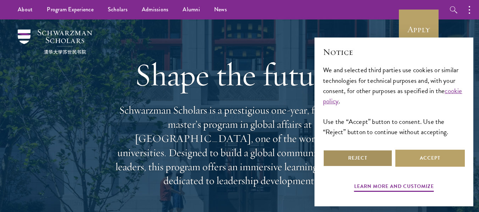
click at [338, 157] on button "Reject" at bounding box center [357, 158] width 69 height 17
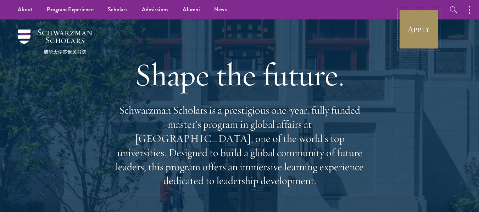
click at [426, 18] on link "Apply" at bounding box center [419, 30] width 40 height 40
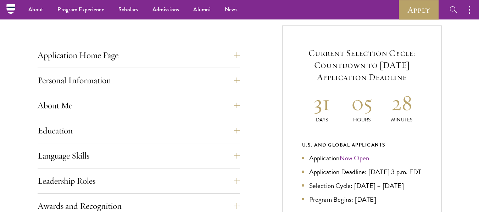
scroll to position [258, 0]
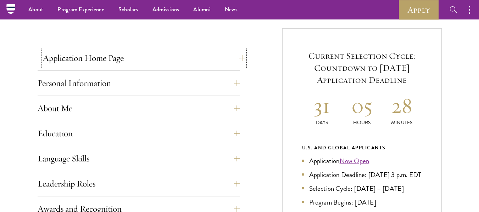
click at [239, 59] on button "Application Home Page" at bounding box center [144, 58] width 202 height 17
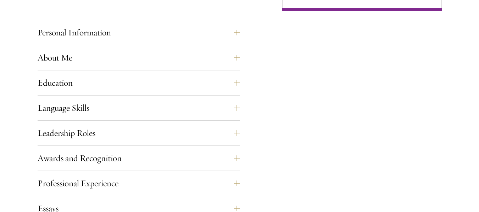
scroll to position [633, 0]
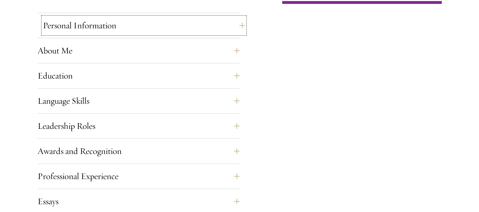
click at [223, 25] on button "Personal Information" at bounding box center [144, 25] width 202 height 17
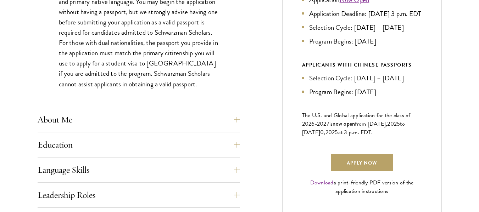
scroll to position [433, 0]
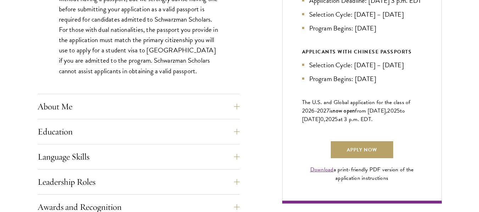
click at [247, 108] on div "Application Home Page The online application form must be completed in English.…" at bounding box center [240, 150] width 404 height 593
click at [239, 107] on button "About Me" at bounding box center [144, 106] width 202 height 17
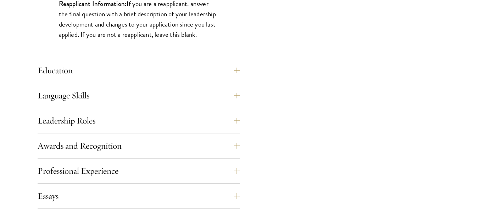
scroll to position [672, 0]
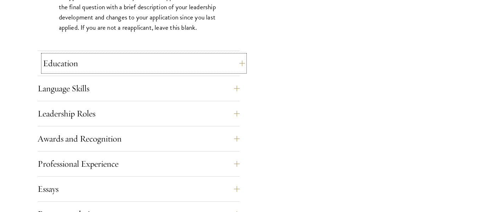
click at [237, 60] on button "Education" at bounding box center [144, 63] width 202 height 17
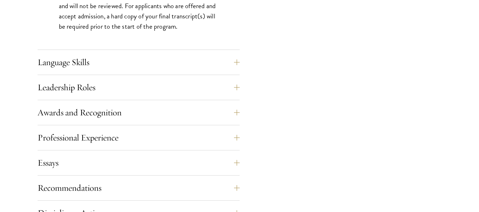
scroll to position [1221, 0]
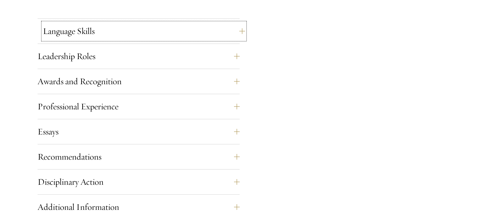
click at [239, 35] on button "Language Skills" at bounding box center [144, 31] width 202 height 17
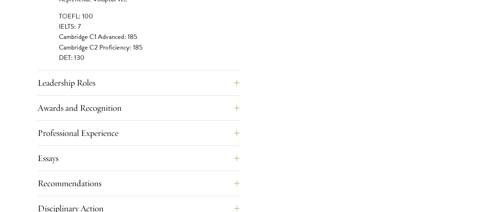
scroll to position [717, 0]
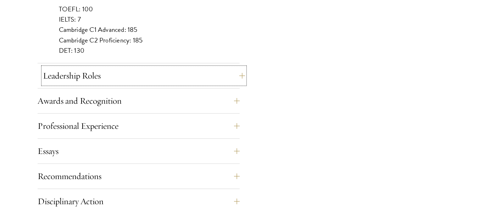
click at [211, 74] on button "Leadership Roles" at bounding box center [144, 75] width 202 height 17
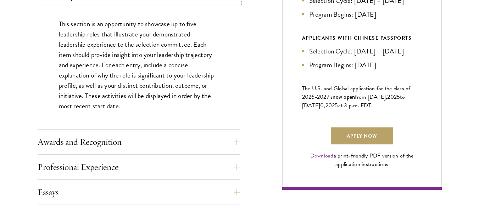
scroll to position [453, 0]
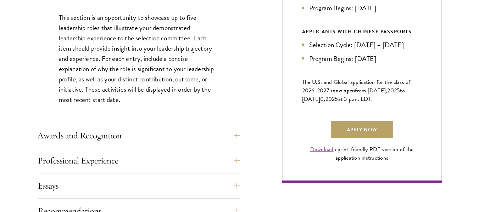
click at [477, 63] on div "Start the Process Take the first step toward joining a global community that wi…" at bounding box center [239, 64] width 479 height 622
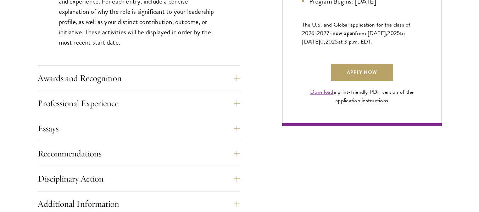
scroll to position [517, 0]
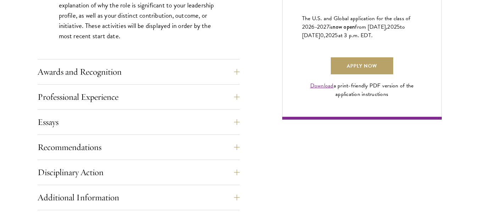
drag, startPoint x: 476, startPoint y: 77, endPoint x: 474, endPoint y: 85, distance: 8.7
click at [474, 85] on div "Start the Process Take the first step toward joining a global community that wi…" at bounding box center [239, 1] width 479 height 622
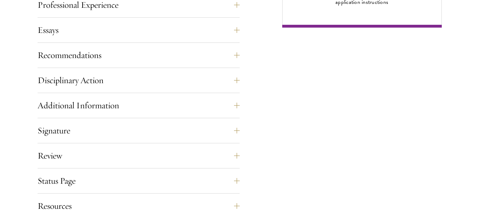
scroll to position [622, 0]
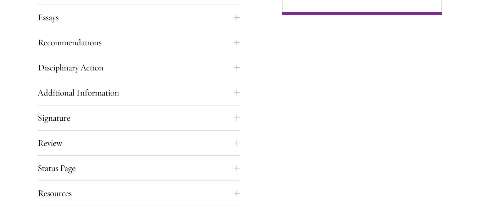
click at [238, 19] on button "Essays" at bounding box center [144, 17] width 202 height 17
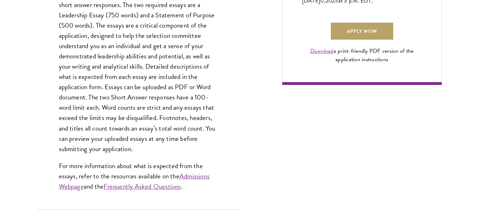
scroll to position [555, 0]
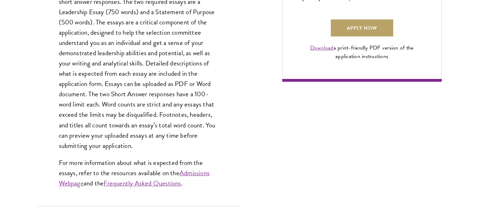
drag, startPoint x: 478, startPoint y: 77, endPoint x: 476, endPoint y: 89, distance: 12.0
click at [476, 89] on div "Start the Process Take the first step toward joining a global community that wi…" at bounding box center [239, 17] width 479 height 731
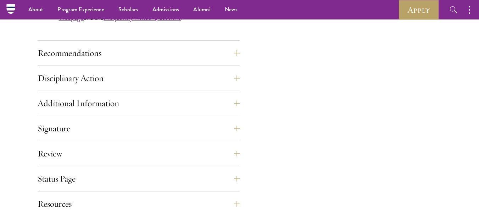
scroll to position [717, 0]
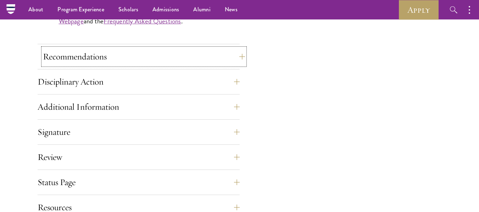
click at [237, 59] on button "Recommendations" at bounding box center [144, 56] width 202 height 17
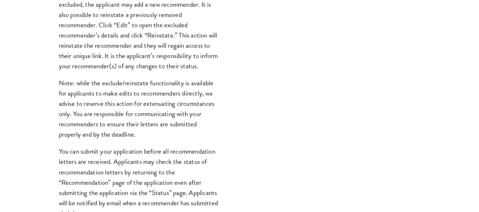
scroll to position [933, 0]
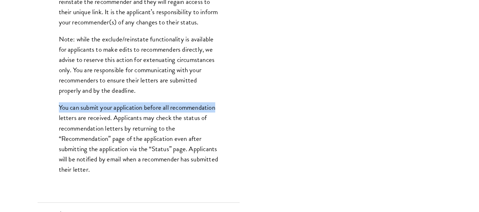
drag, startPoint x: 468, startPoint y: 97, endPoint x: 462, endPoint y: 115, distance: 19.1
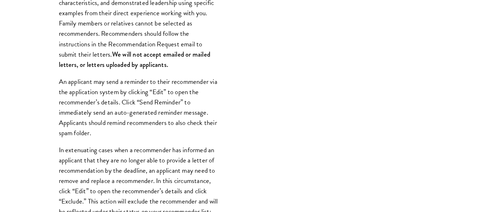
scroll to position [0, 0]
